Goal: Task Accomplishment & Management: Complete application form

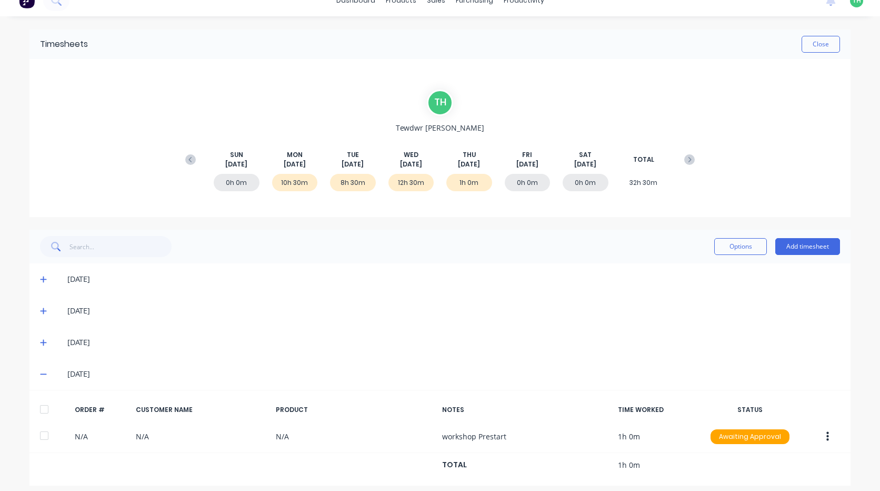
scroll to position [23, 0]
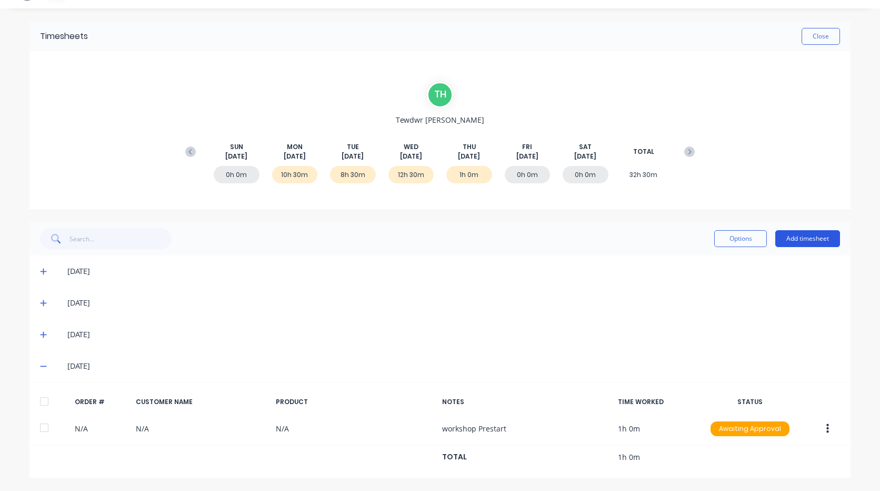
click at [818, 234] on button "Add timesheet" at bounding box center [807, 238] width 65 height 17
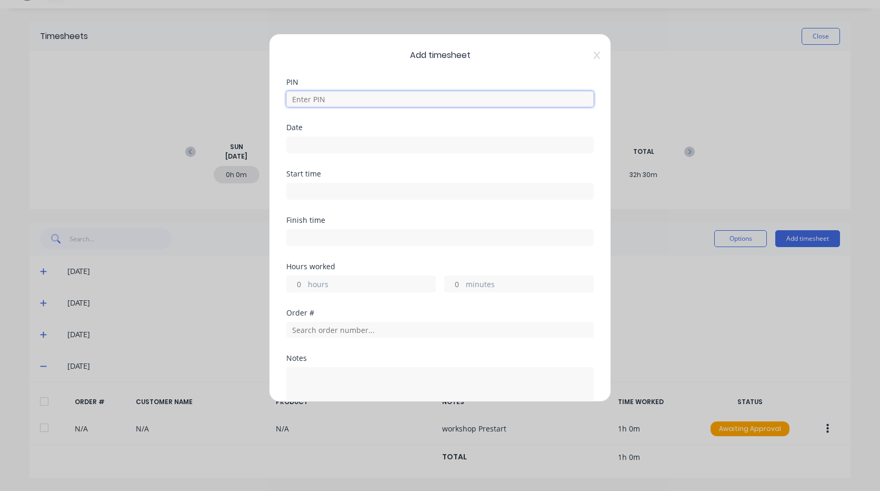
click at [372, 95] on input at bounding box center [439, 99] width 307 height 16
type input "2711"
click at [321, 142] on input at bounding box center [440, 145] width 306 height 16
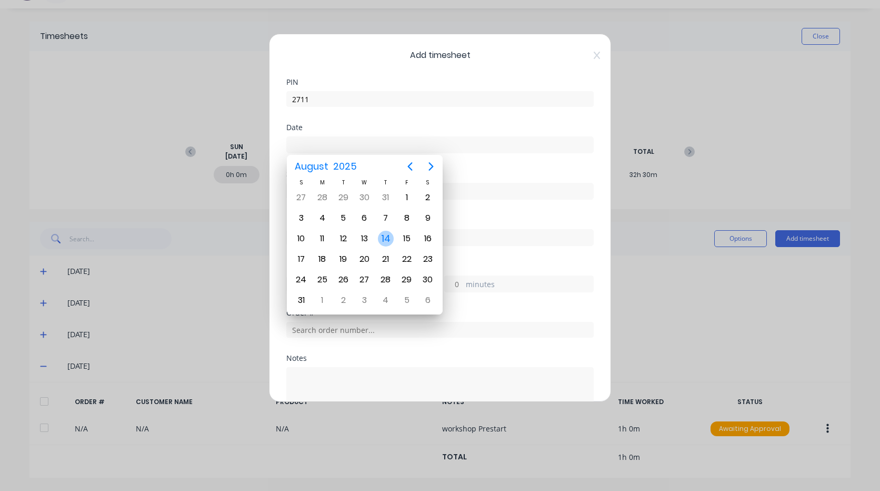
click at [388, 236] on div "14" at bounding box center [386, 239] width 16 height 16
type input "[DATE]"
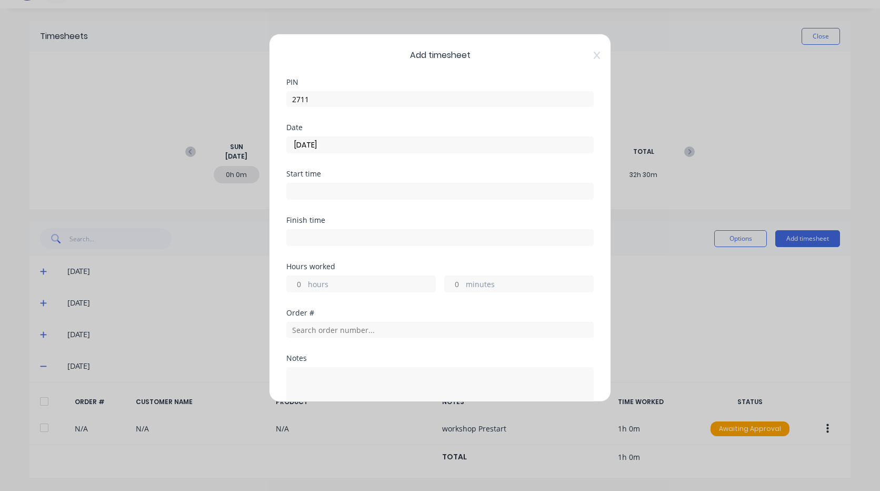
click at [326, 192] on input at bounding box center [440, 191] width 306 height 16
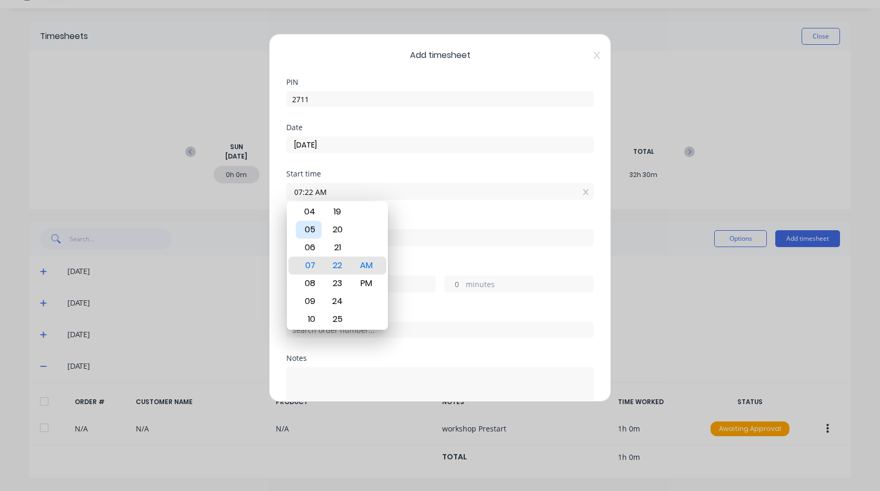
click at [309, 227] on div "05" at bounding box center [309, 230] width 26 height 18
type input "05:00 AM"
click at [412, 256] on div "Finish time" at bounding box center [439, 239] width 307 height 46
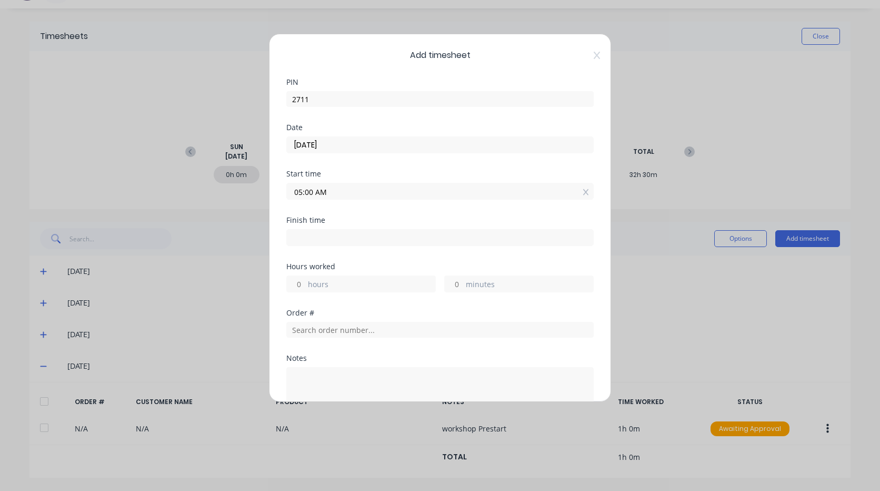
click at [325, 237] on input at bounding box center [440, 237] width 306 height 16
type input "07:22 AM"
type input "2"
type input "22"
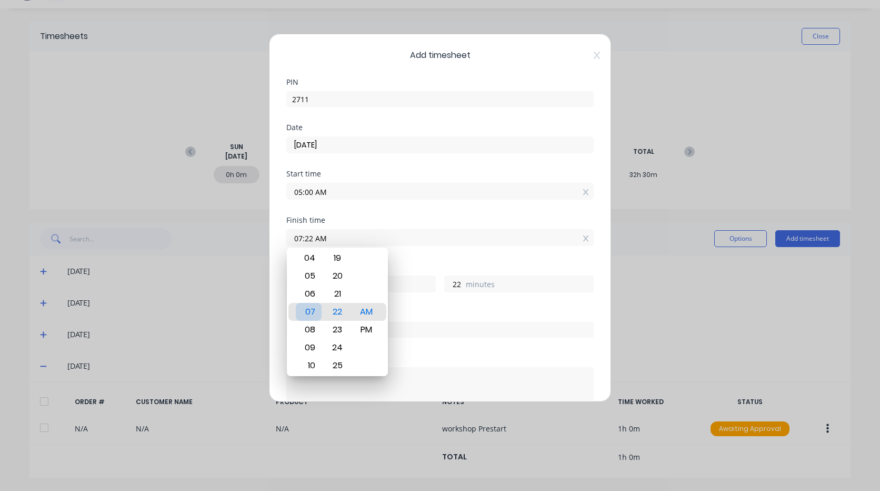
click at [309, 309] on div "07" at bounding box center [309, 312] width 26 height 18
type input "07:24 AM"
type input "24"
type input "07:26 AM"
type input "26"
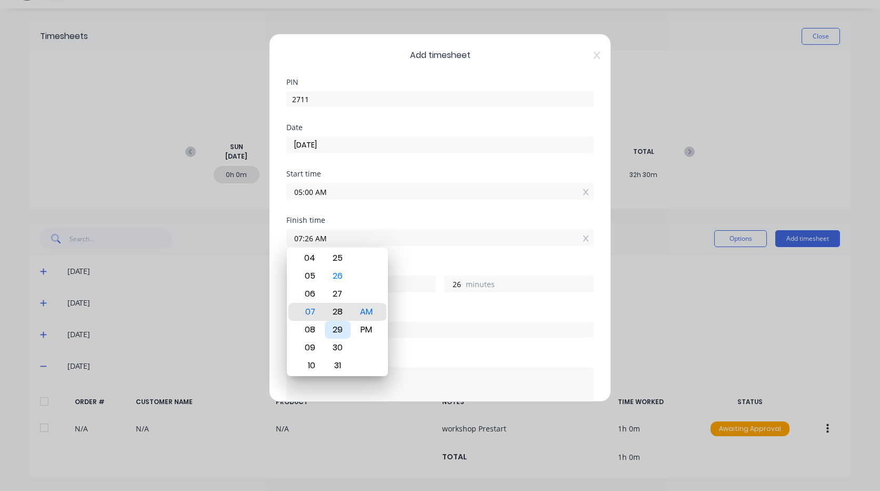
type input "07:28 AM"
type input "28"
type input "07:29 AM"
type input "29"
type input "07:30 AM"
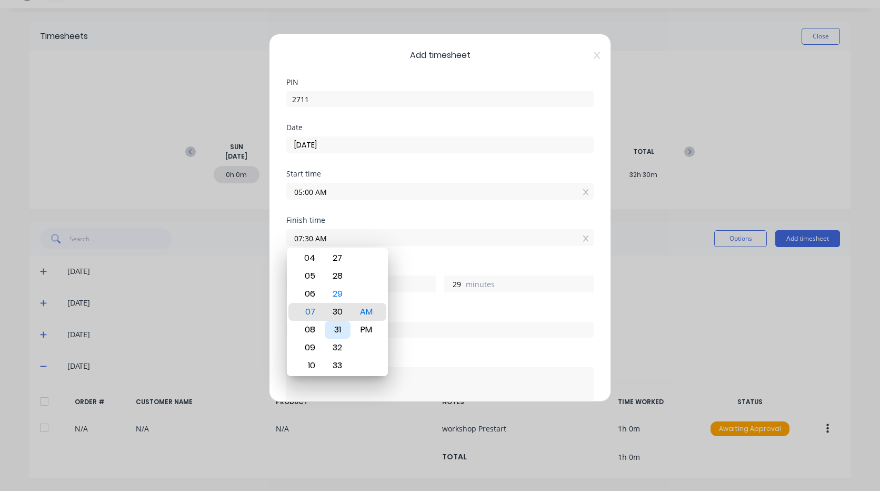
type input "30"
click at [434, 313] on div "Order #" at bounding box center [439, 312] width 307 height 7
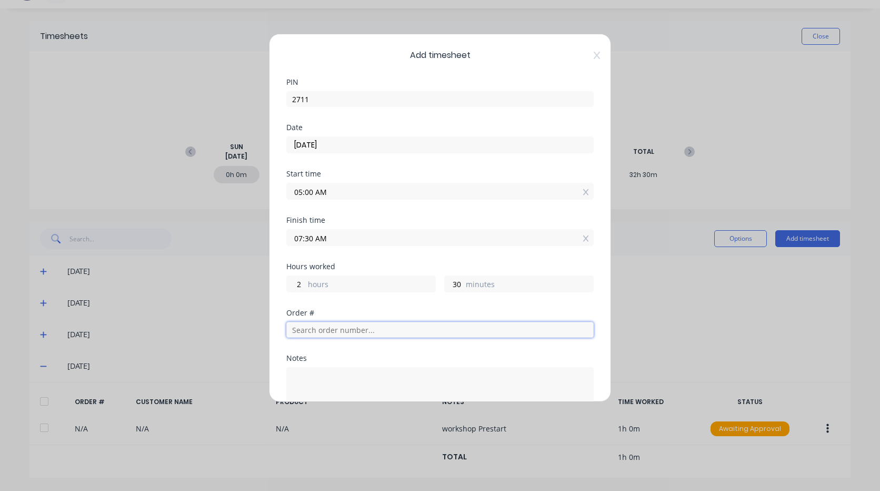
click at [321, 332] on input "text" at bounding box center [439, 330] width 307 height 16
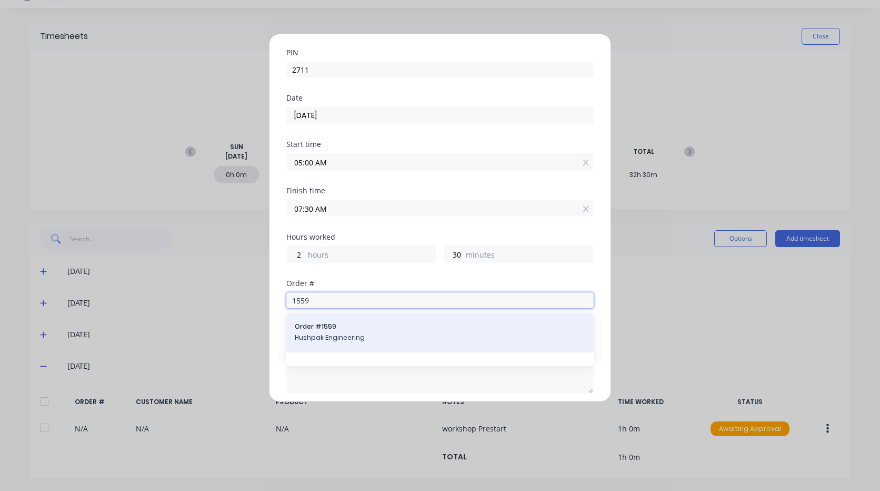
scroll to position [105, 0]
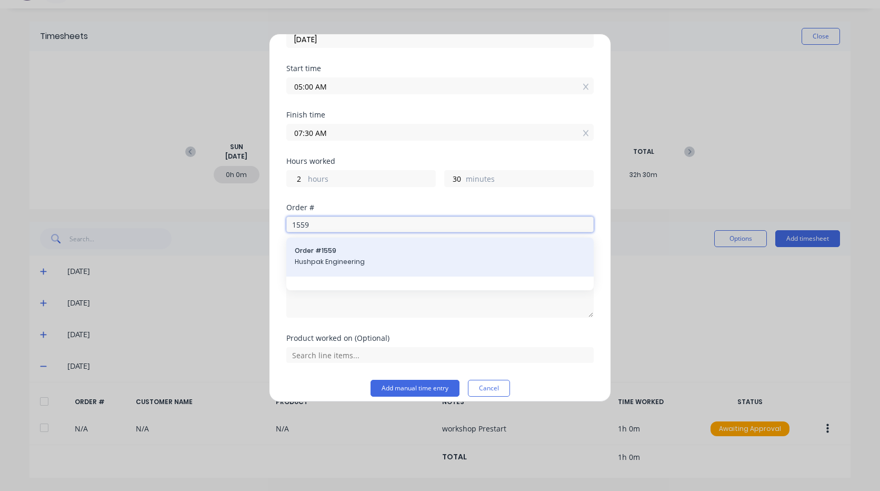
type input "1559"
click at [345, 257] on span "Hushpak Engineering" at bounding box center [440, 261] width 291 height 9
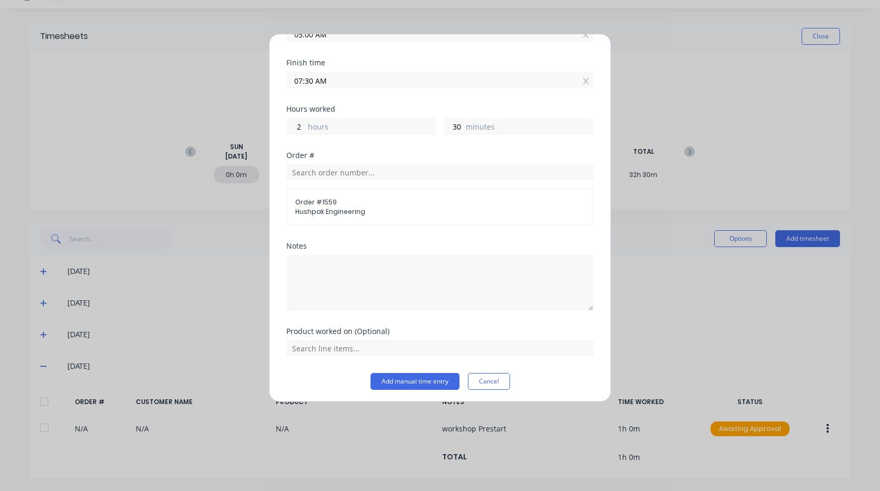
scroll to position [161, 0]
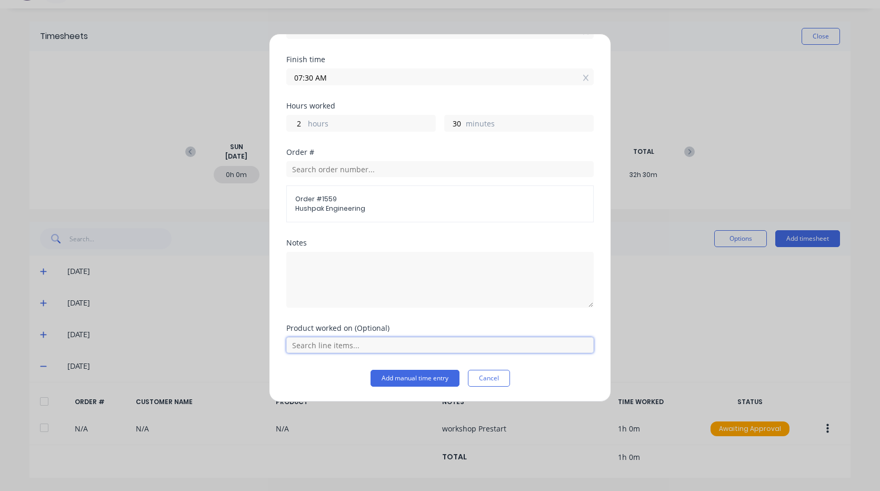
click at [337, 349] on input "text" at bounding box center [439, 345] width 307 height 16
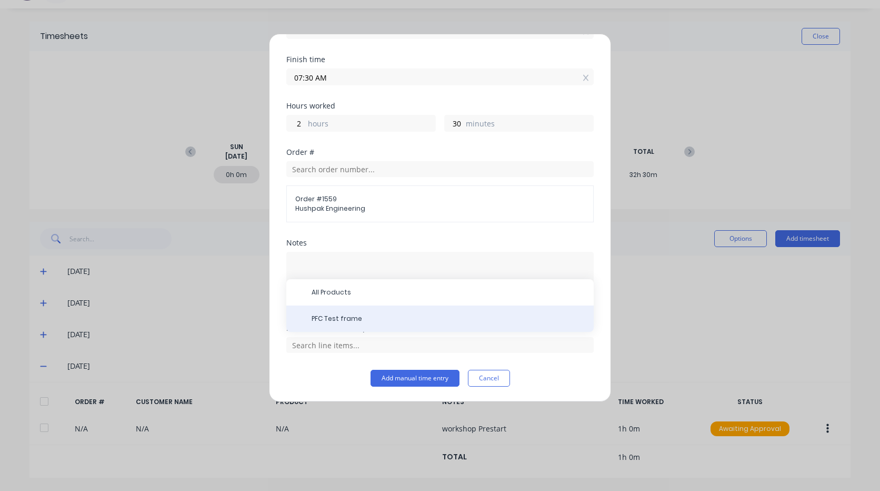
click at [340, 316] on span "PFC Test frame" at bounding box center [449, 318] width 274 height 9
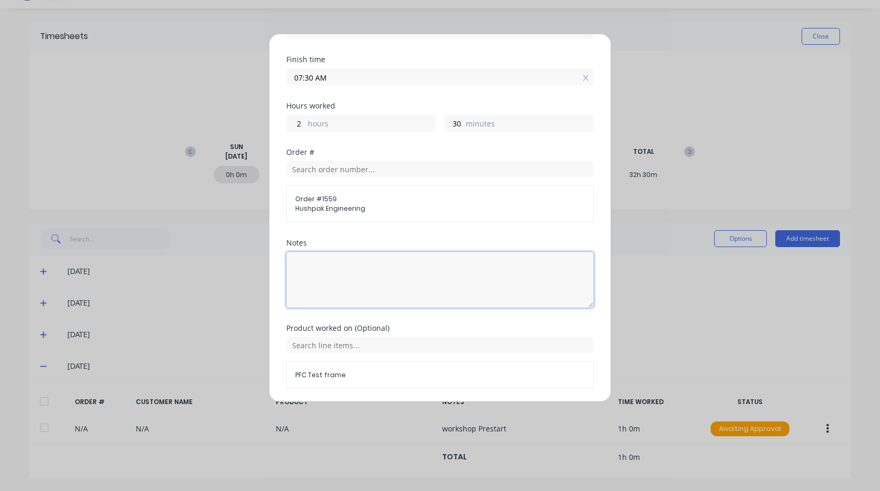
click at [329, 266] on textarea at bounding box center [439, 280] width 307 height 56
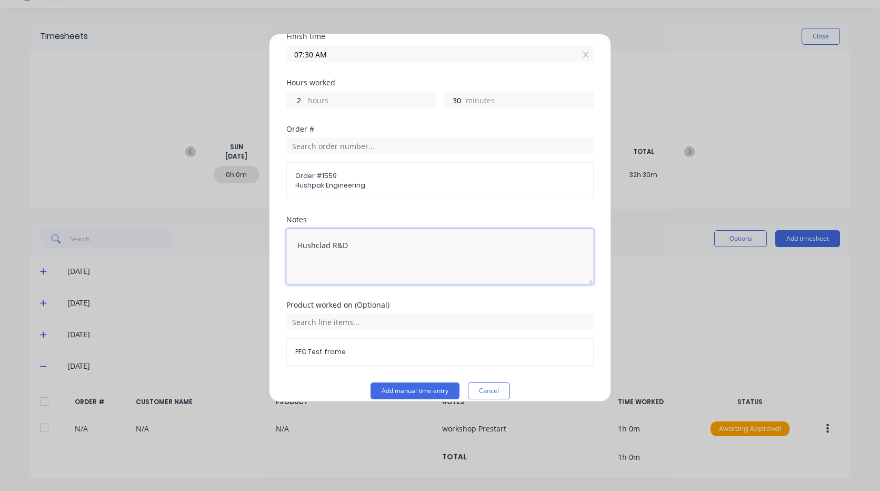
scroll to position [196, 0]
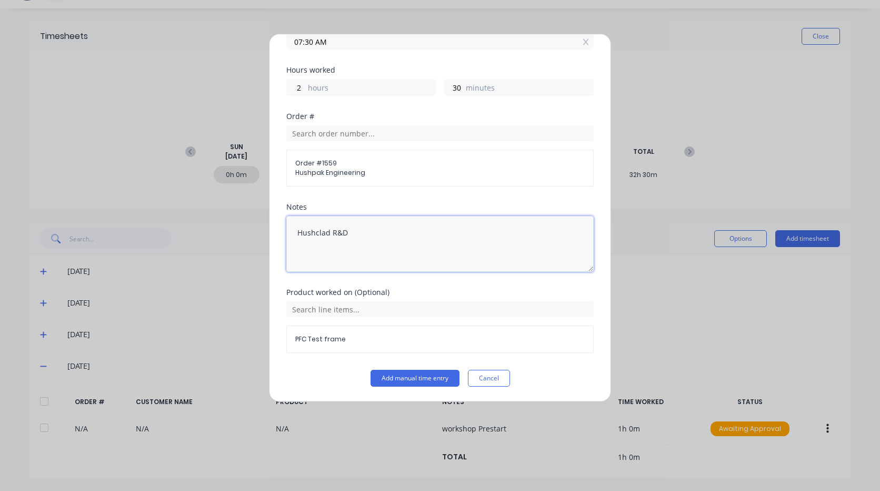
type textarea "Hushclad R&D"
